Goal: Navigation & Orientation: Find specific page/section

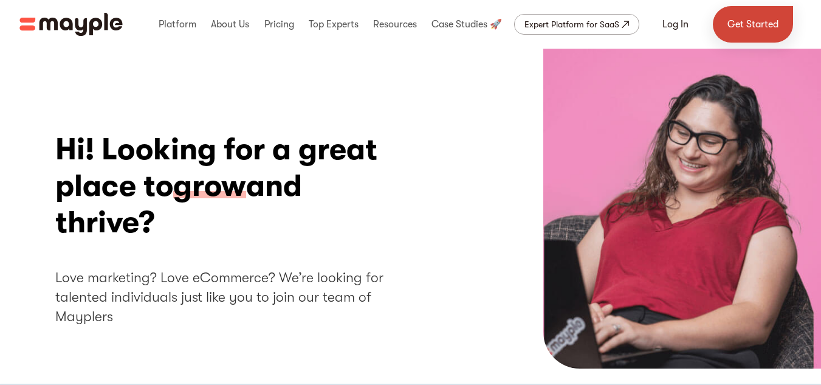
click at [778, 18] on link "Get Started" at bounding box center [753, 24] width 80 height 36
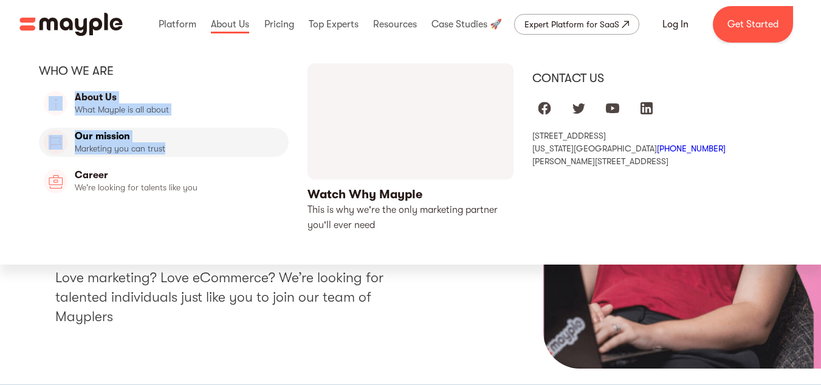
drag, startPoint x: 215, startPoint y: 49, endPoint x: 183, endPoint y: 137, distance: 93.2
click at [183, 137] on div "Who we are About Us What Mayple is all about About Us Our mission Marketing you…" at bounding box center [410, 154] width 821 height 221
click at [179, 138] on link "Our Mission" at bounding box center [164, 142] width 250 height 29
drag, startPoint x: 179, startPoint y: 138, endPoint x: 160, endPoint y: 148, distance: 21.0
click at [160, 148] on link "Our Mission" at bounding box center [164, 142] width 250 height 29
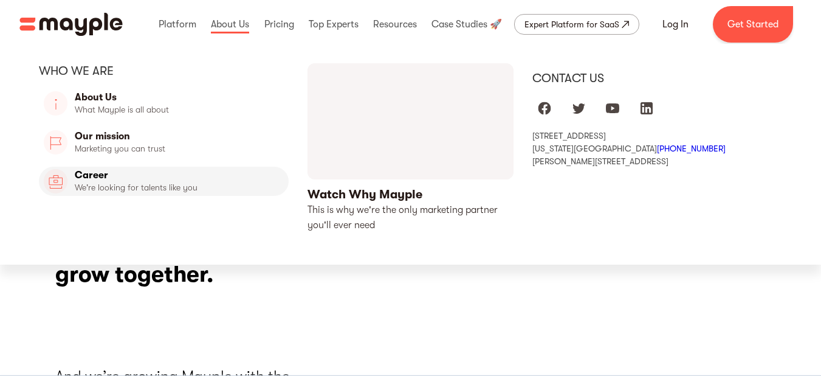
click at [98, 176] on link "Career" at bounding box center [164, 180] width 250 height 29
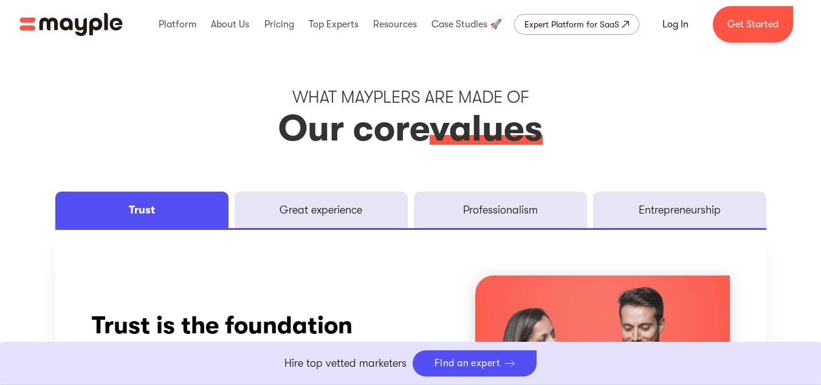
scroll to position [1553, 0]
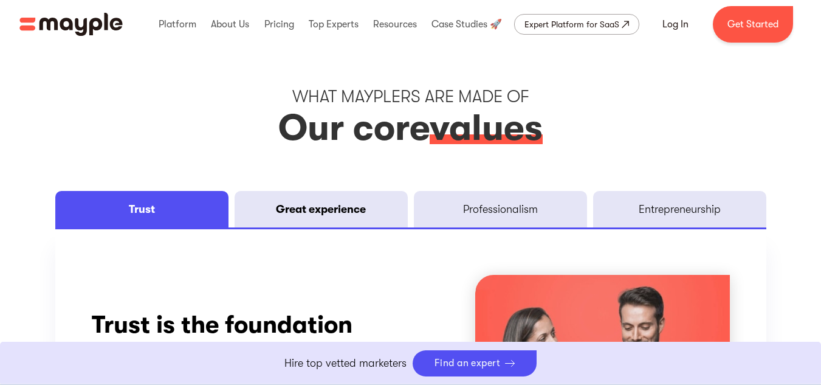
click at [296, 195] on link "Great experience" at bounding box center [321, 209] width 173 height 36
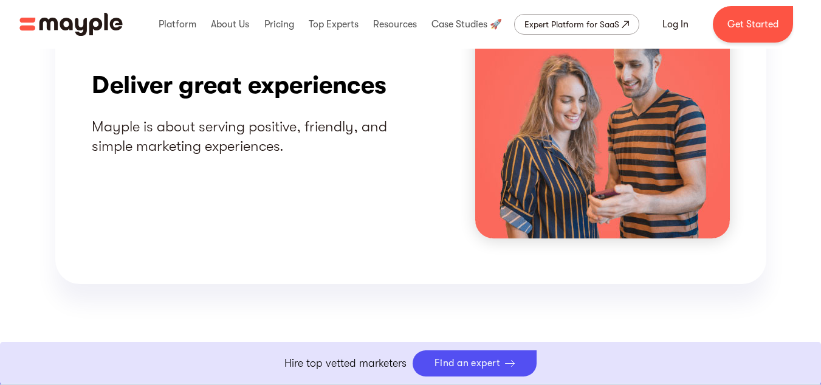
scroll to position [1811, 0]
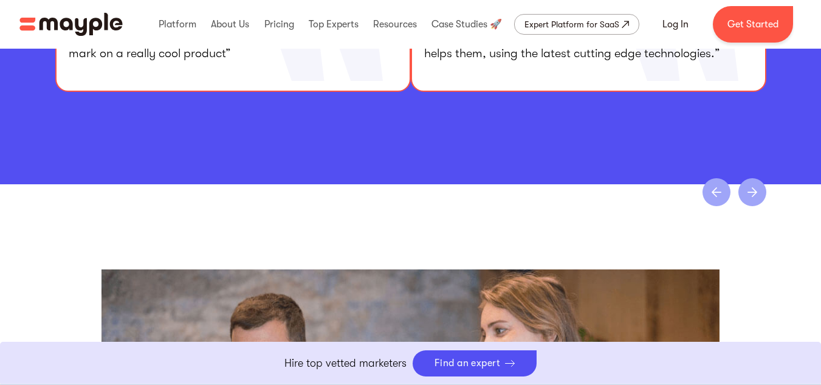
click at [296, 195] on div "Slide 4 of 4." at bounding box center [410, 388] width 821 height 408
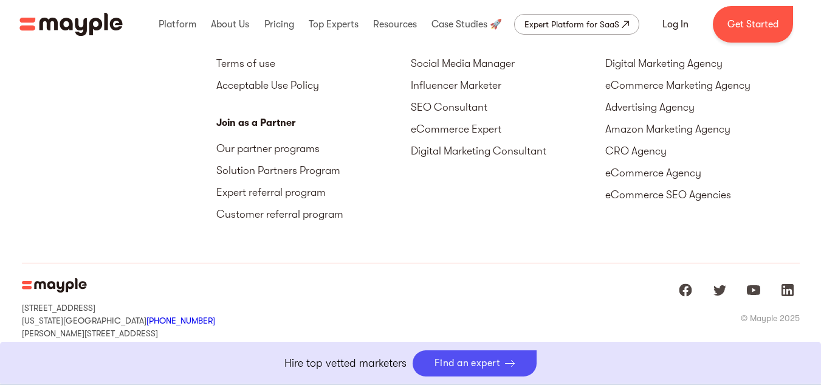
scroll to position [3330, 0]
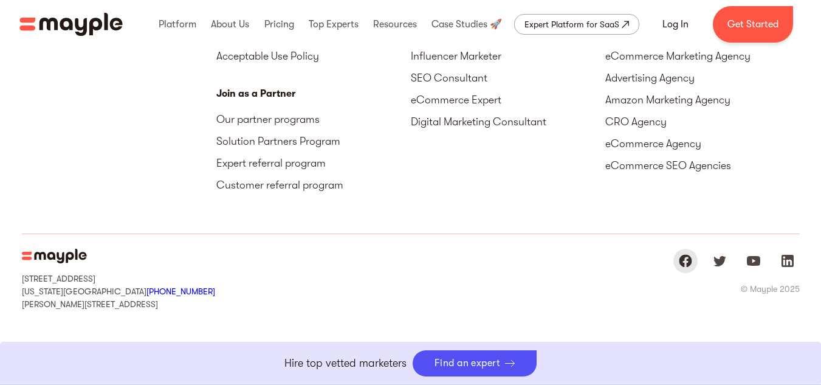
click at [689, 261] on img "Mayple at Facebook" at bounding box center [685, 260] width 15 height 15
